Goal: Transaction & Acquisition: Book appointment/travel/reservation

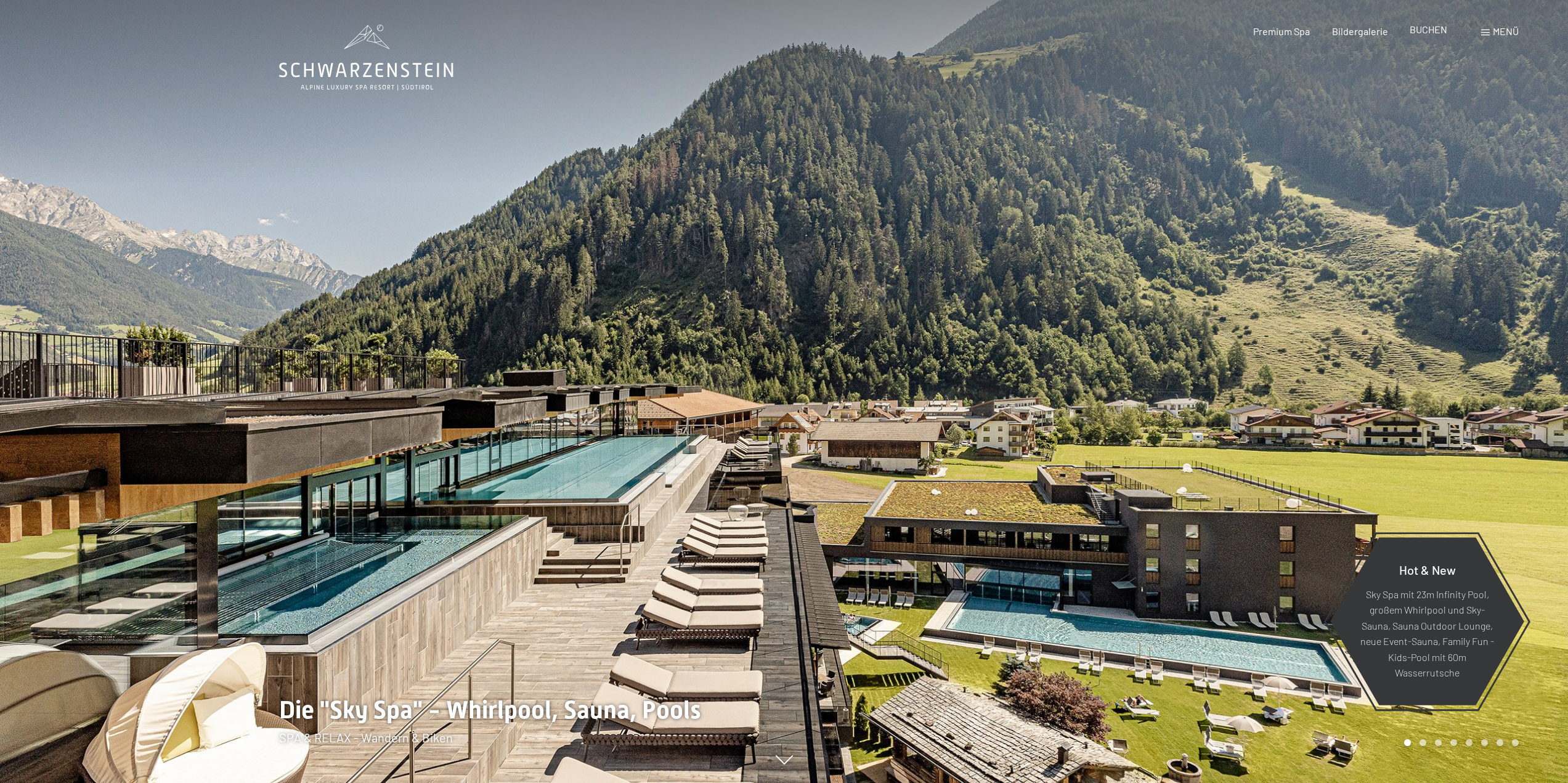
click at [1428, 30] on span "BUCHEN" at bounding box center [1428, 29] width 37 height 12
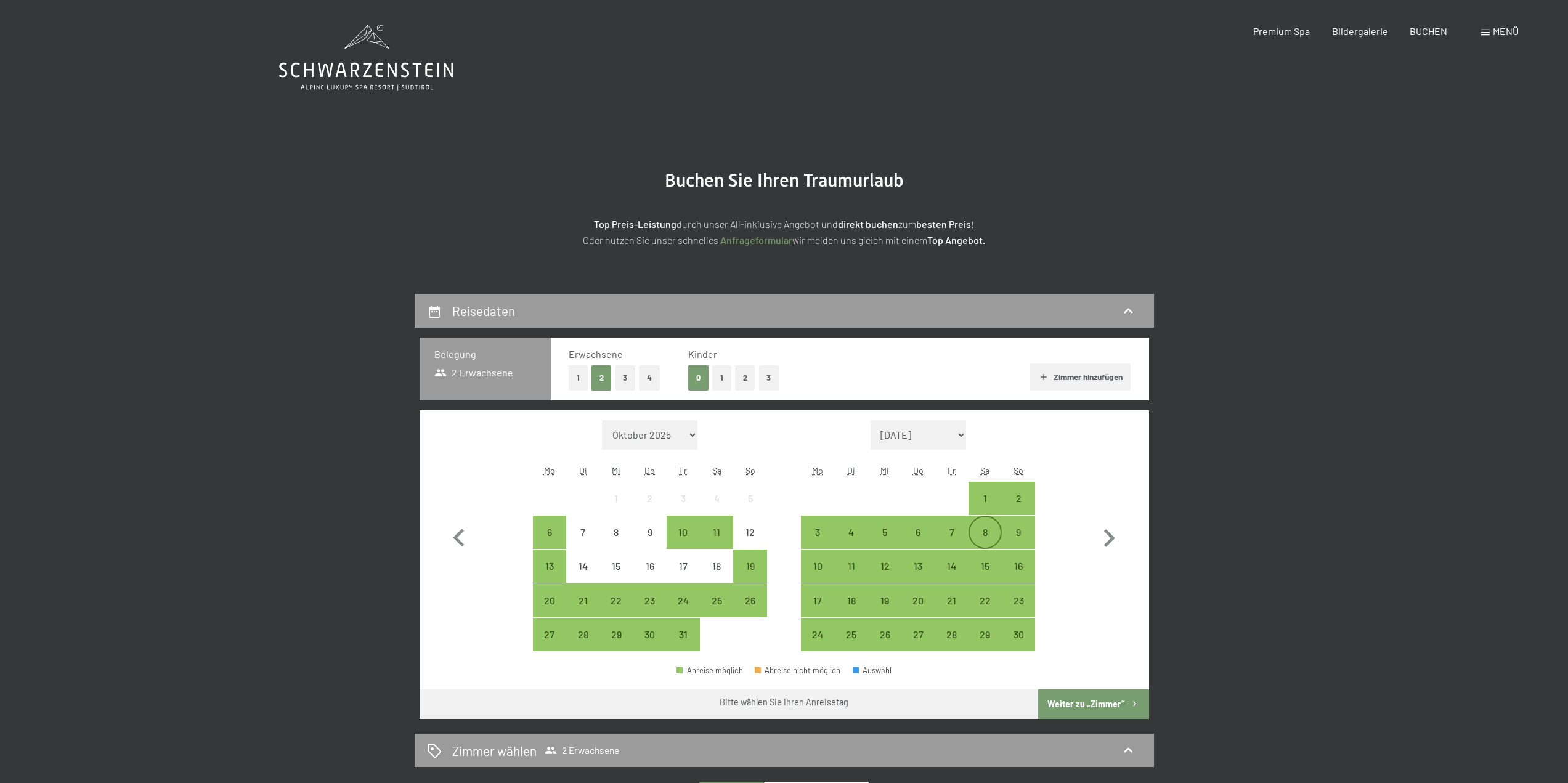
click at [988, 537] on div "8" at bounding box center [985, 542] width 31 height 31
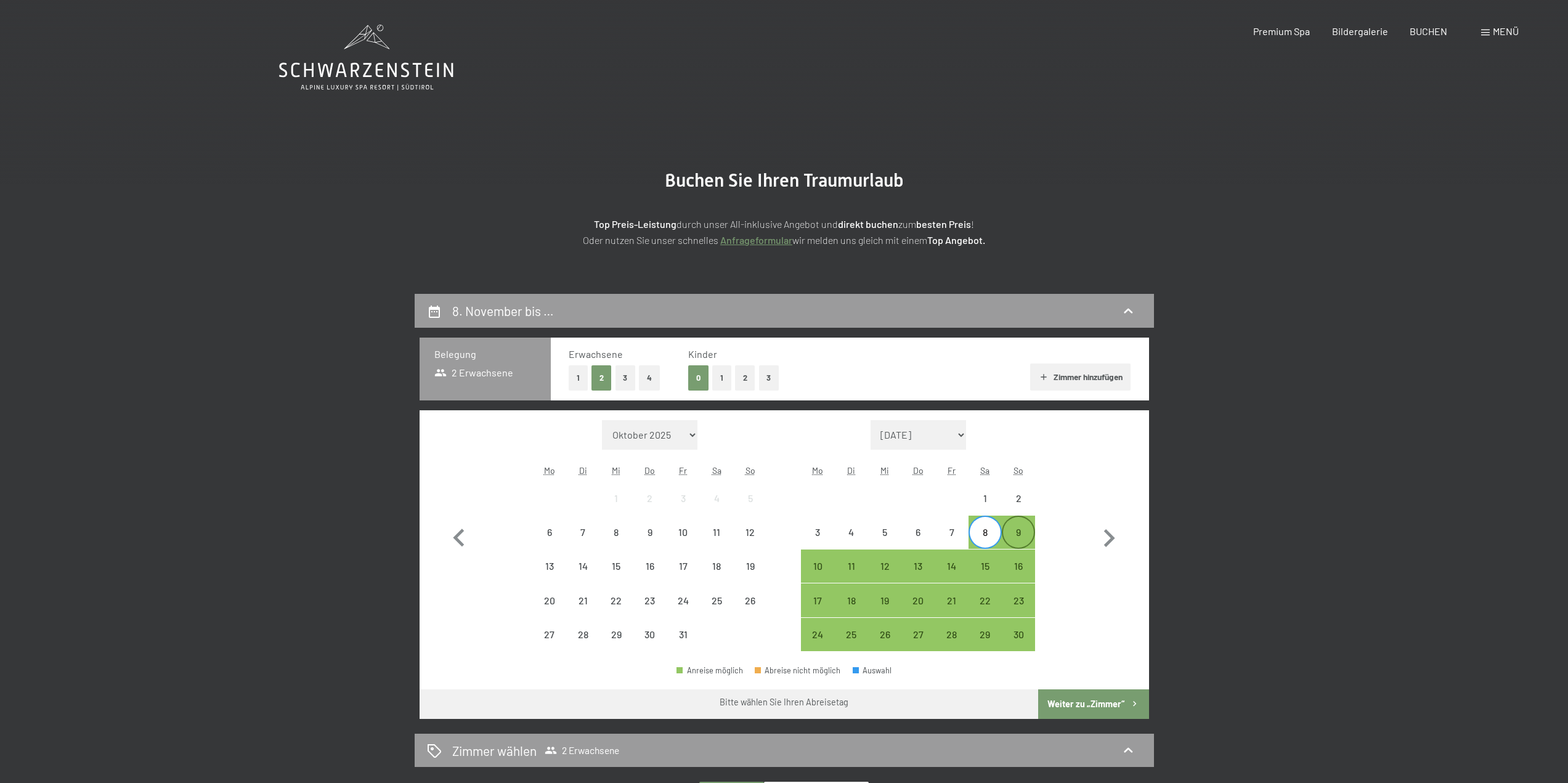
click at [1023, 535] on div "9" at bounding box center [1018, 542] width 31 height 31
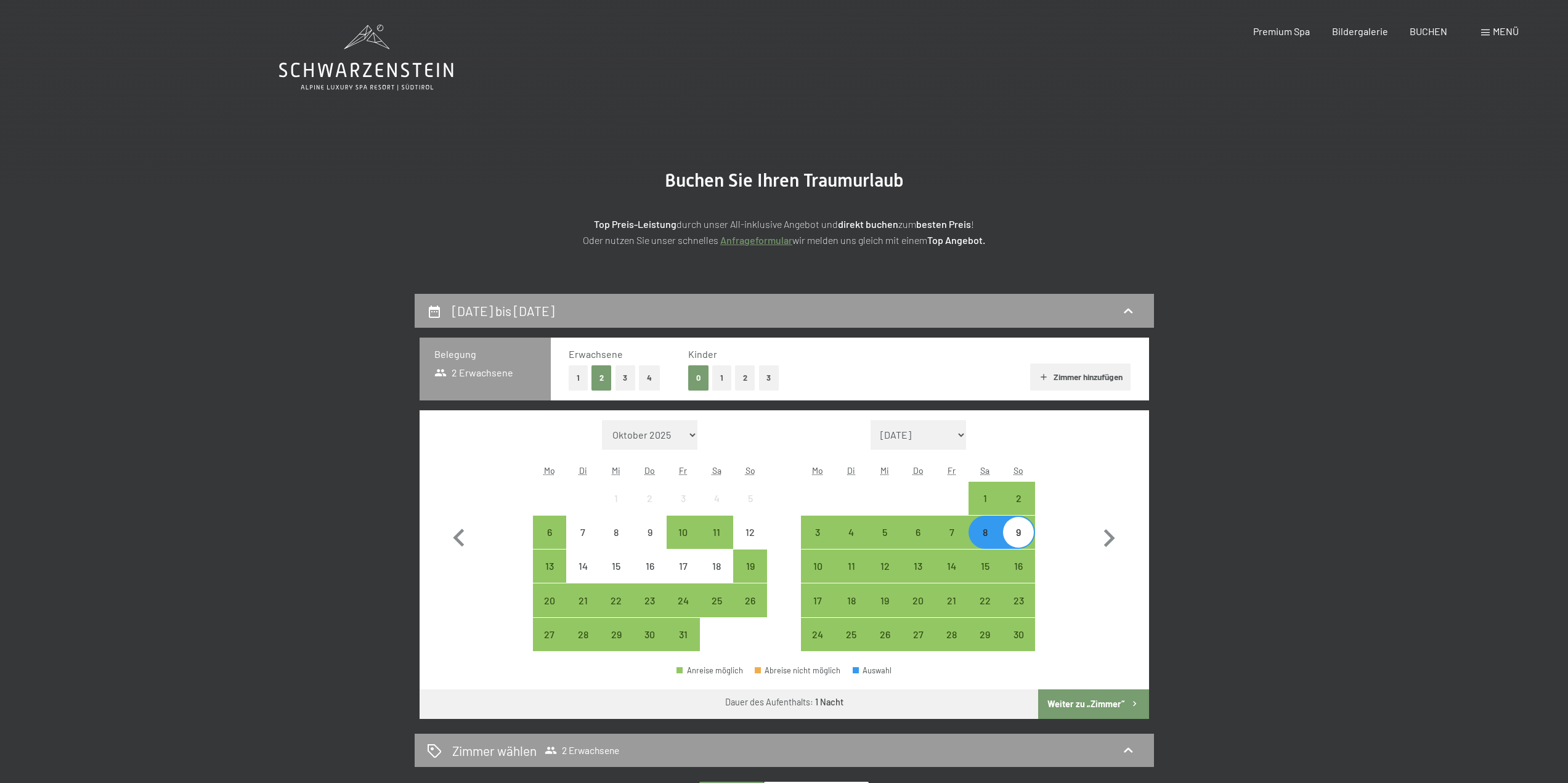
click at [1064, 706] on button "Weiter zu „Zimmer“" at bounding box center [1093, 704] width 110 height 29
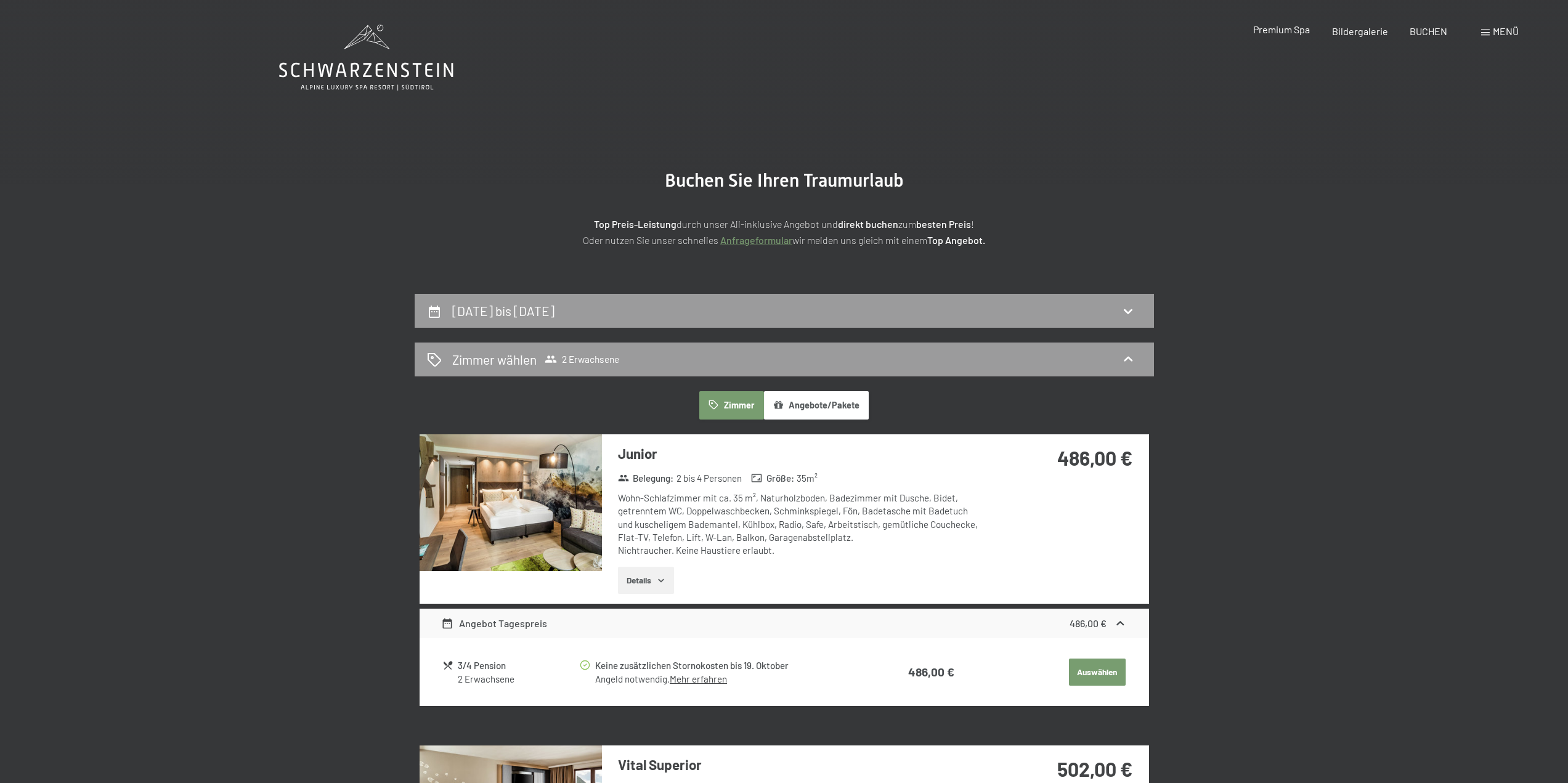
click at [1281, 35] on div "Premium Spa" at bounding box center [1282, 29] width 57 height 13
click at [1294, 29] on span "Premium Spa" at bounding box center [1282, 29] width 57 height 12
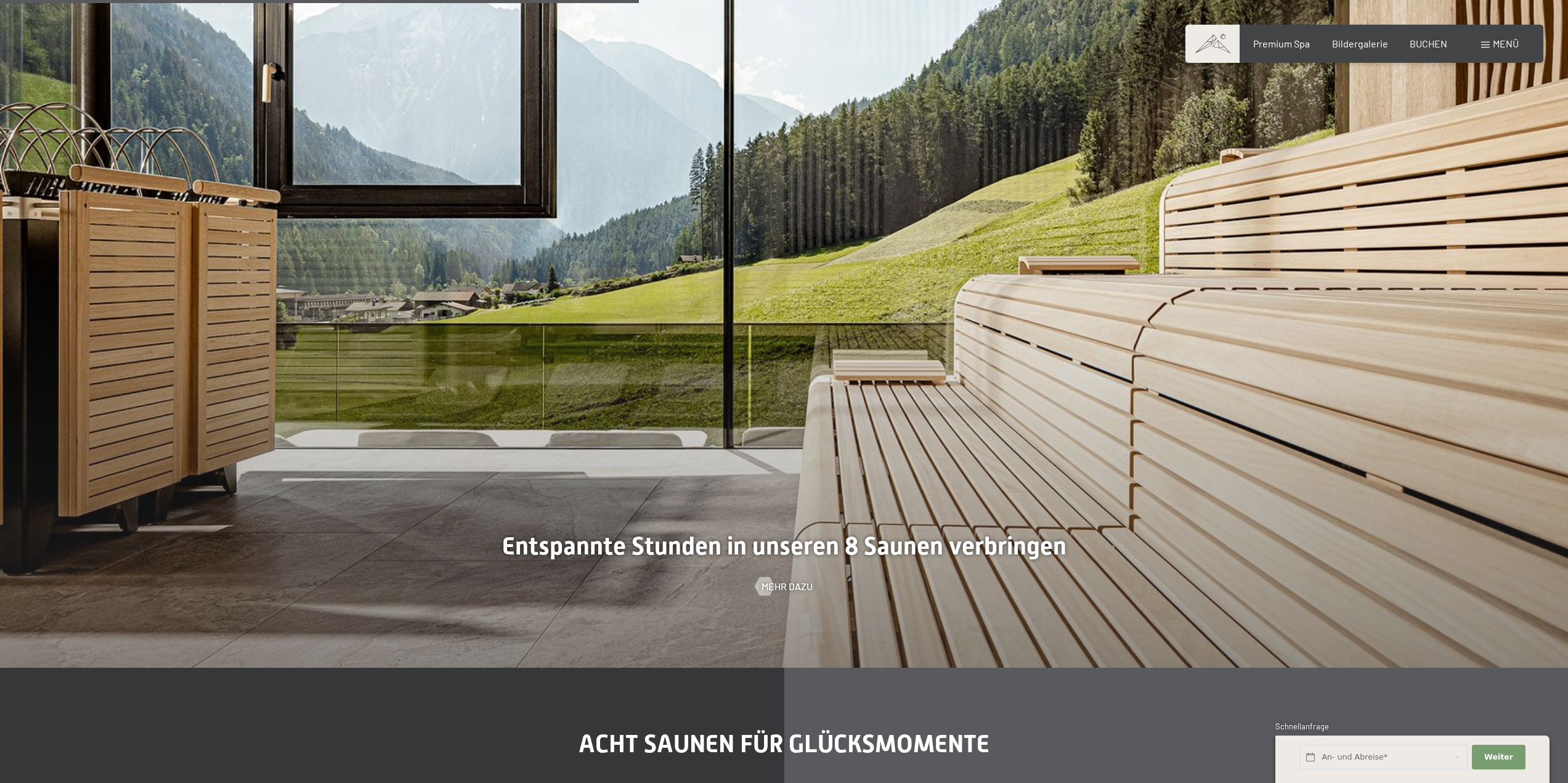
scroll to position [4682, 0]
